Goal: Navigation & Orientation: Understand site structure

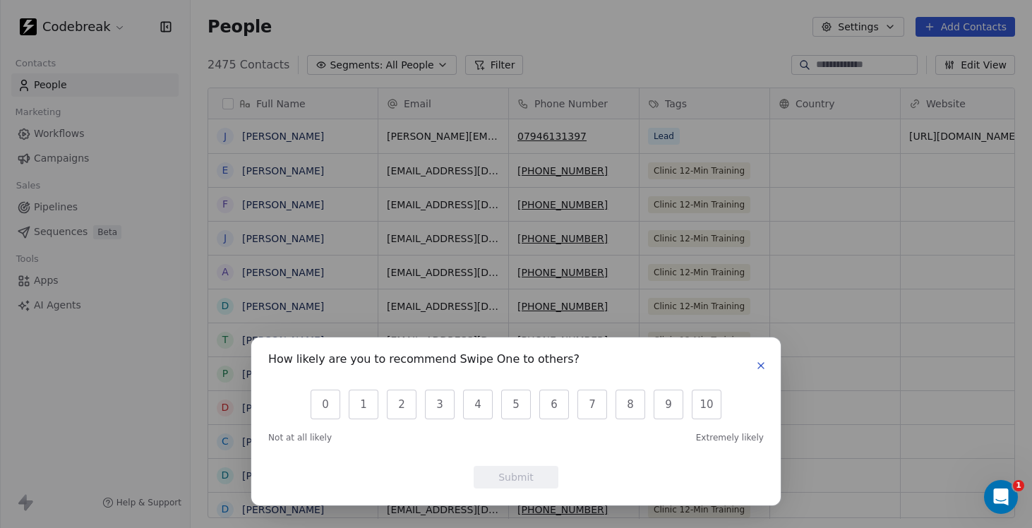
click at [762, 365] on icon "button" at bounding box center [761, 365] width 11 height 11
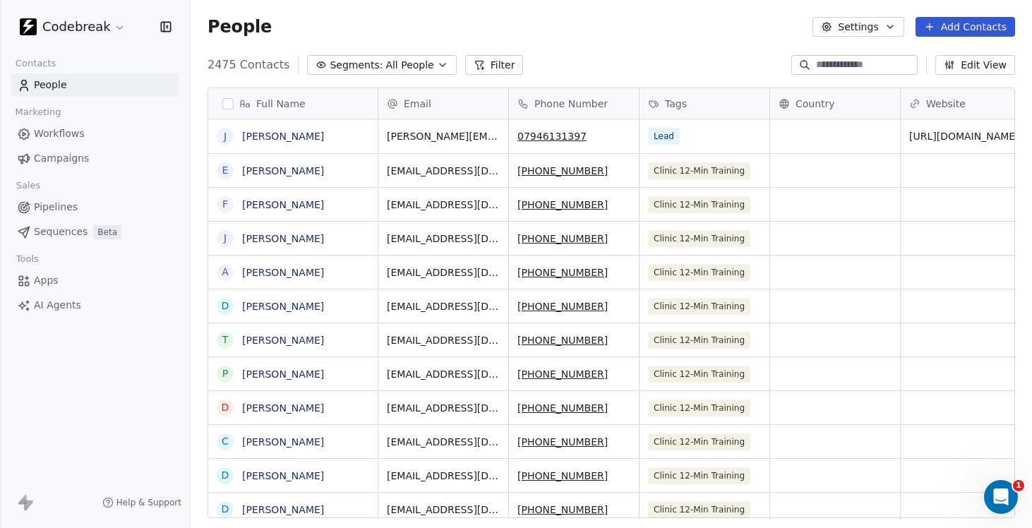
click at [54, 204] on span "Pipelines" at bounding box center [56, 207] width 44 height 15
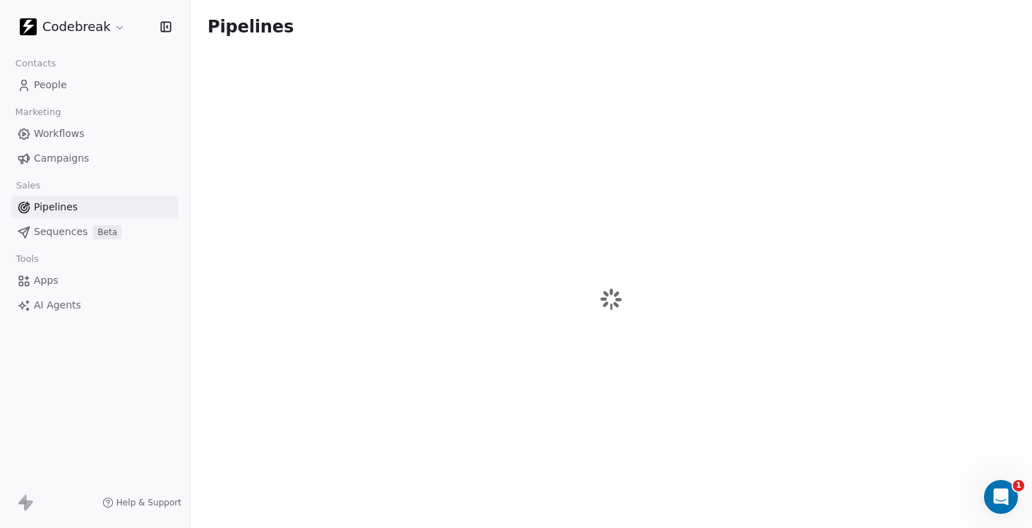
click at [52, 159] on span "Campaigns" at bounding box center [61, 158] width 55 height 15
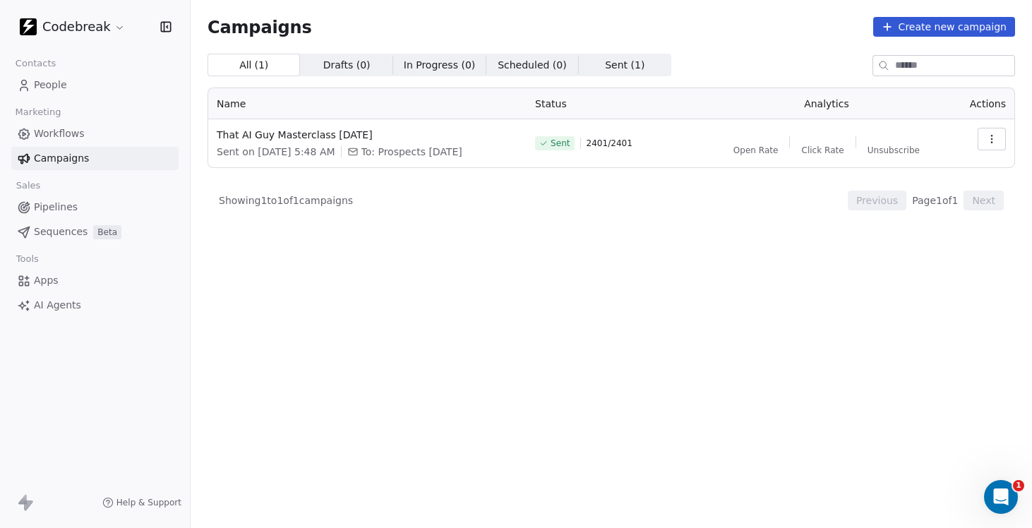
click at [62, 133] on span "Workflows" at bounding box center [59, 133] width 51 height 15
